Goal: Use online tool/utility: Utilize a website feature to perform a specific function

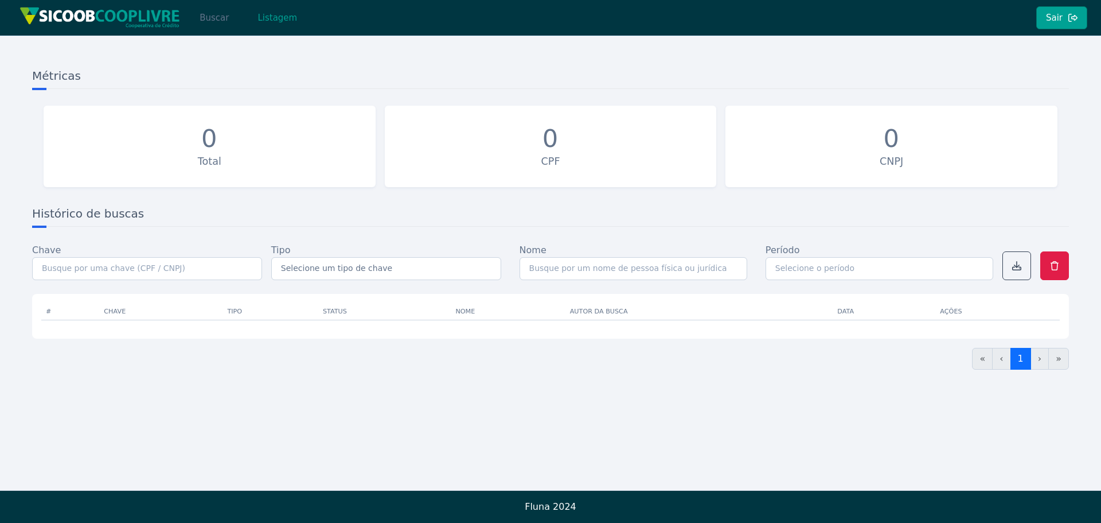
click at [223, 26] on button "Buscar" at bounding box center [214, 17] width 49 height 23
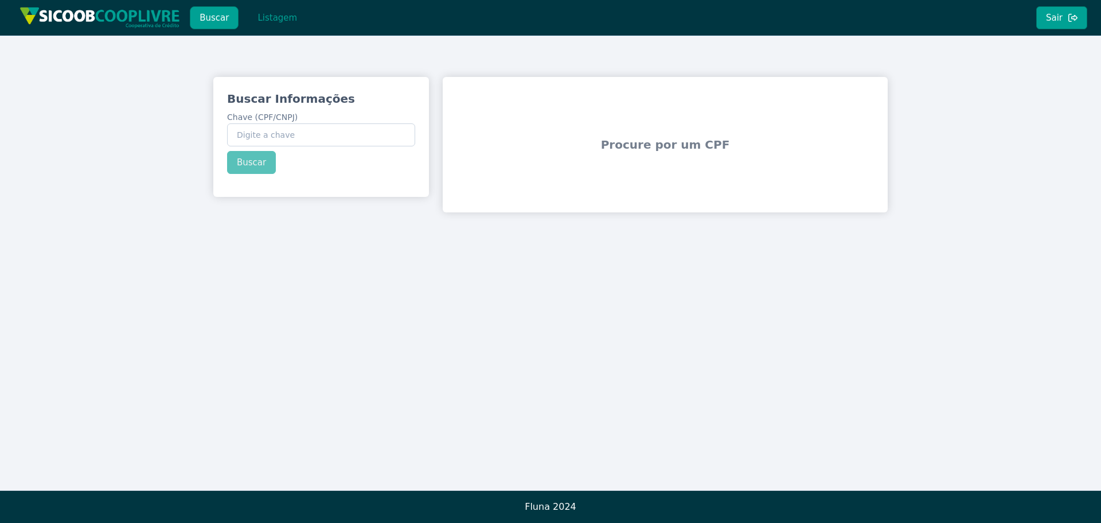
click at [265, 25] on button "Listagem" at bounding box center [277, 17] width 59 height 23
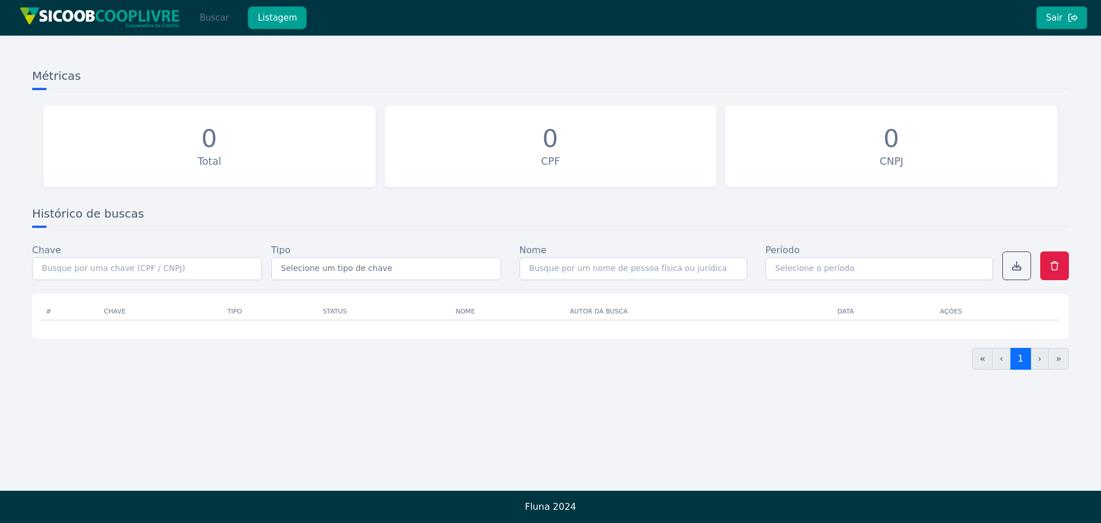
click at [221, 20] on button "Buscar" at bounding box center [214, 17] width 49 height 23
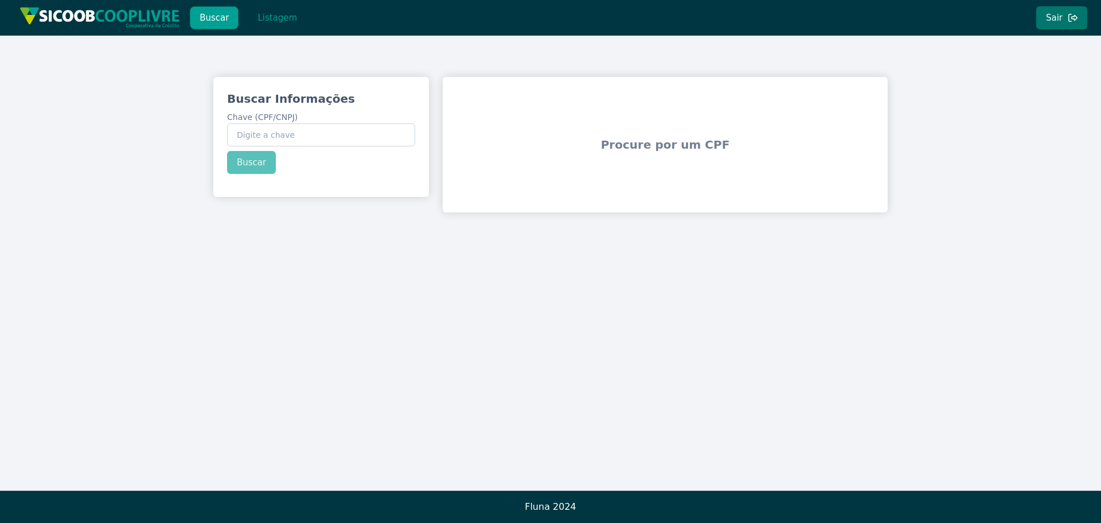
click at [1048, 11] on button "Sair" at bounding box center [1062, 17] width 51 height 23
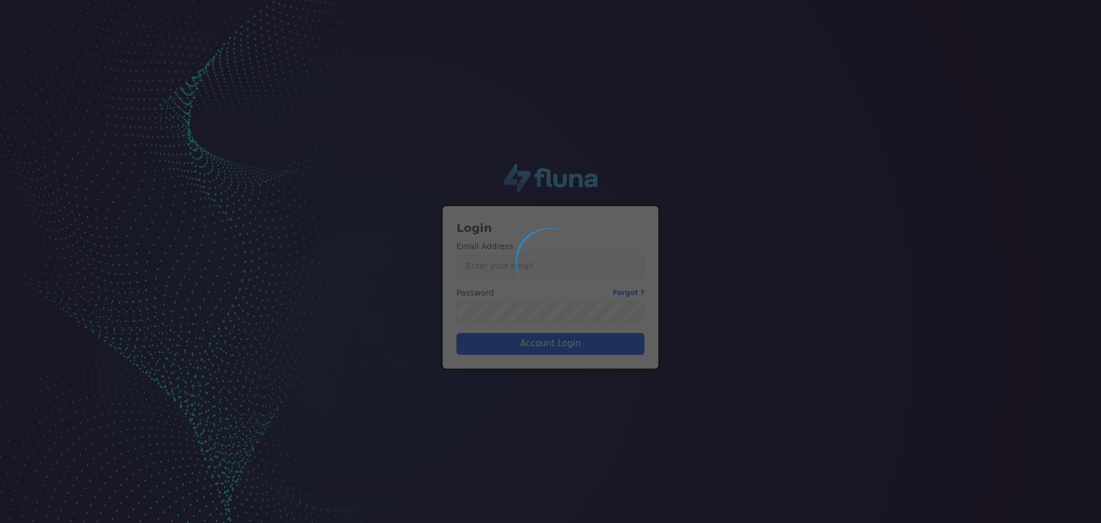
type input "[PERSON_NAME][EMAIL_ADDRESS][PERSON_NAME][DOMAIN_NAME]"
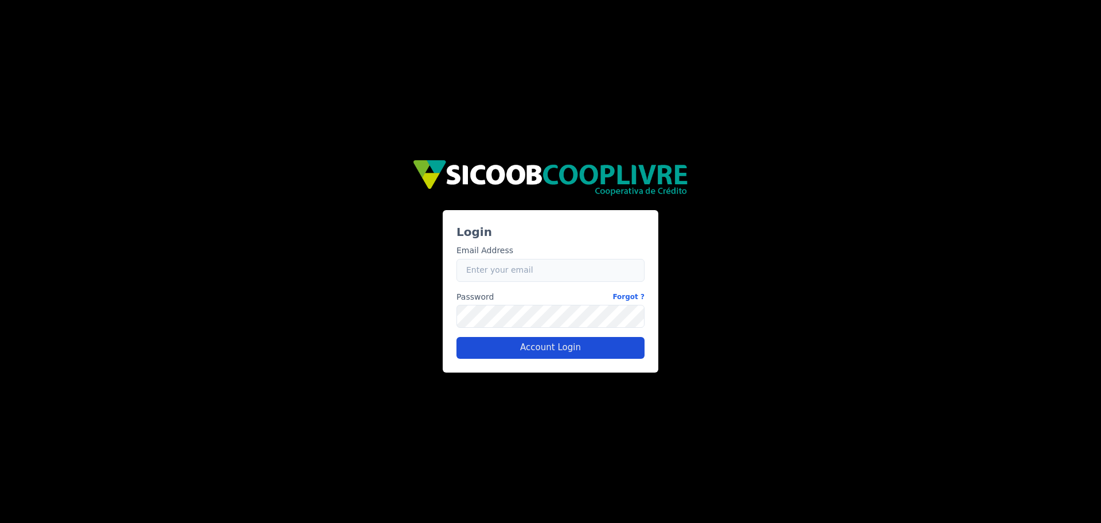
type input "[PERSON_NAME][EMAIL_ADDRESS][PERSON_NAME][DOMAIN_NAME]"
click at [515, 343] on button "Account Login" at bounding box center [551, 348] width 188 height 22
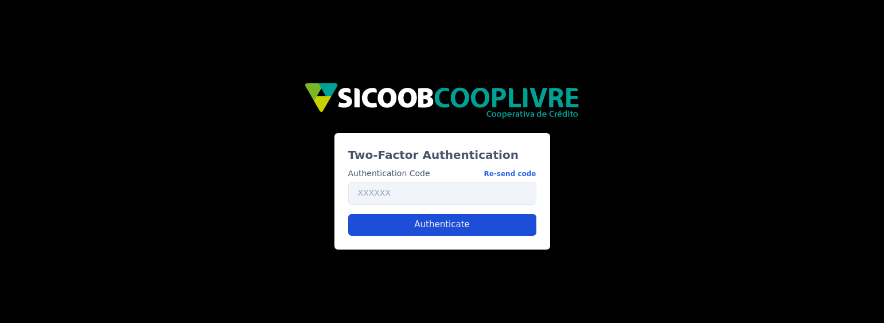
click at [483, 217] on button "Authenticate" at bounding box center [442, 225] width 188 height 22
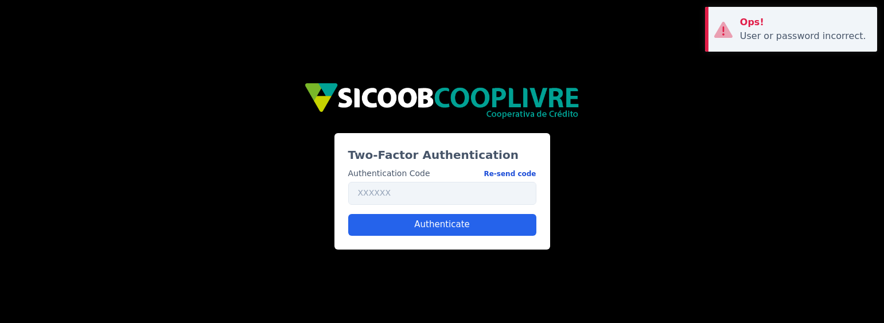
click at [511, 175] on button "Re-send code" at bounding box center [510, 173] width 52 height 12
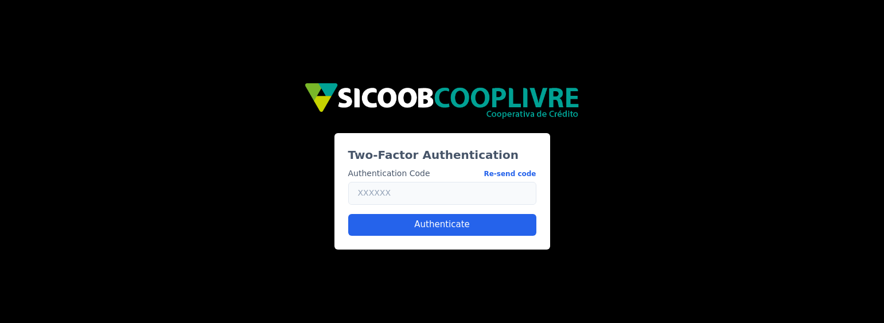
click at [422, 189] on input "text" at bounding box center [442, 193] width 188 height 23
type input "150972"
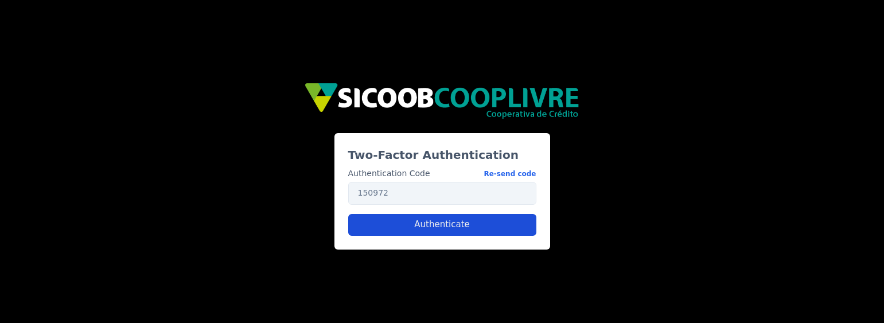
click at [437, 227] on button "Authenticate" at bounding box center [442, 225] width 188 height 22
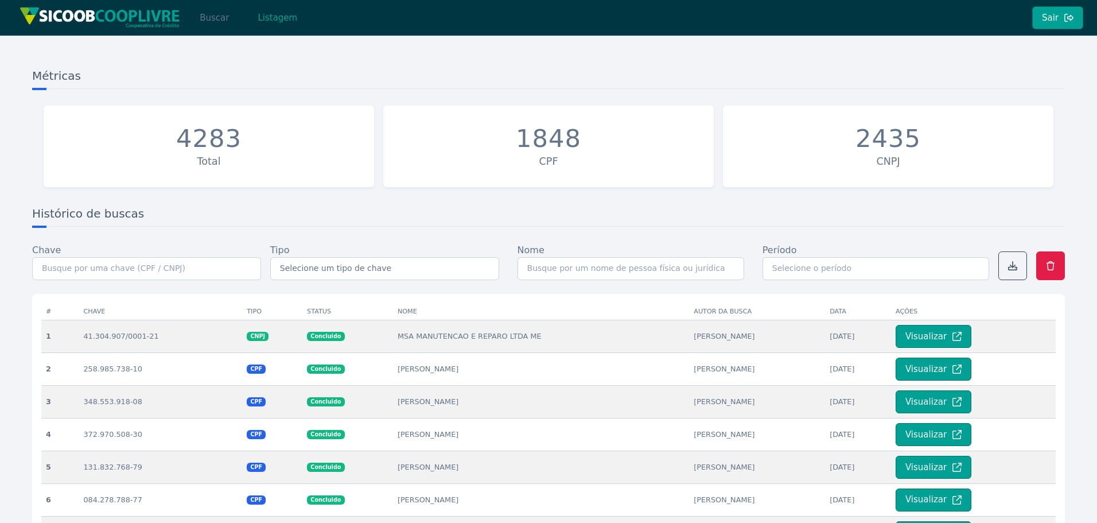
click at [209, 20] on button "Buscar" at bounding box center [214, 17] width 49 height 23
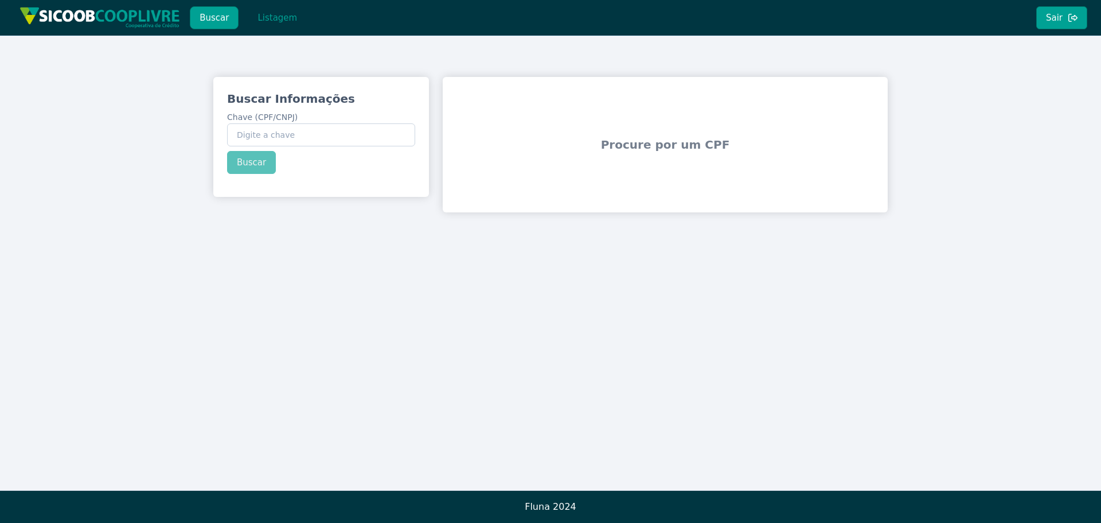
click at [307, 147] on div "Buscar Informações Chave (CPF/CNPJ) Buscar" at bounding box center [321, 132] width 216 height 111
click at [307, 138] on input "Chave (CPF/CNPJ)" at bounding box center [321, 134] width 188 height 23
paste input "65.530.206/0001-79"
type input "65.530.206/0001-79"
click at [254, 158] on button "Buscar" at bounding box center [251, 162] width 49 height 23
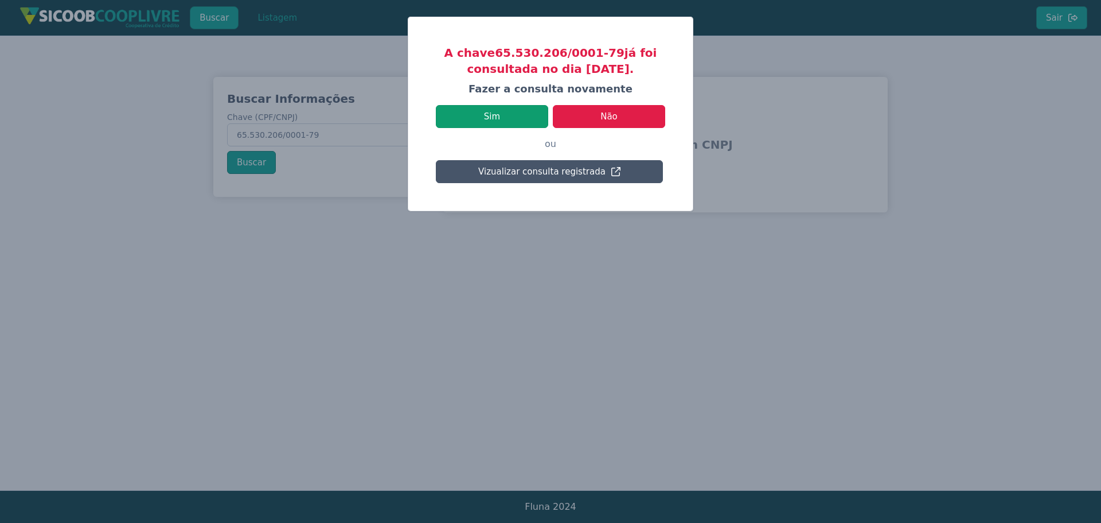
click at [472, 121] on button "Sim" at bounding box center [492, 116] width 112 height 23
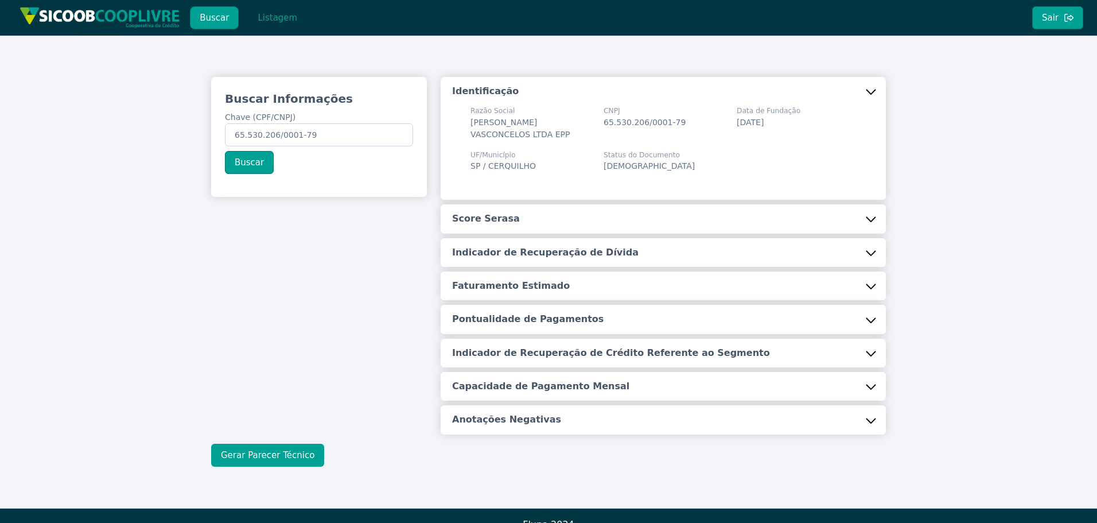
click at [270, 322] on button "Gerar Parecer Técnico" at bounding box center [267, 454] width 113 height 23
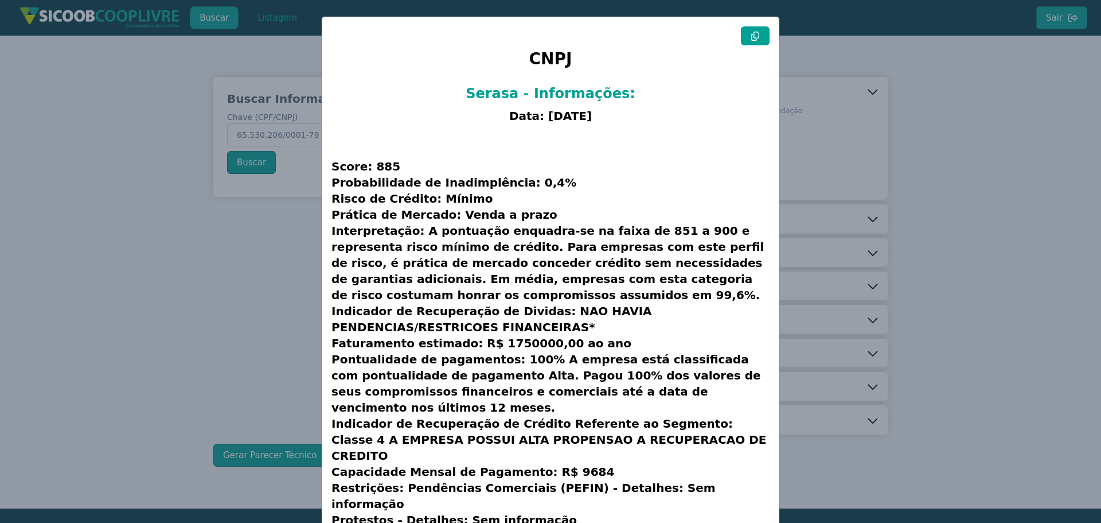
click at [757, 32] on button at bounding box center [755, 35] width 29 height 19
drag, startPoint x: 176, startPoint y: 284, endPoint x: 171, endPoint y: 270, distance: 14.7
click at [176, 284] on modal-container "CNPJ Serasa - Informações: Data: 30/09/2025 Score: 885 Probabilidade de Inadimp…" at bounding box center [550, 261] width 1101 height 523
